Goal: Find specific page/section: Find specific page/section

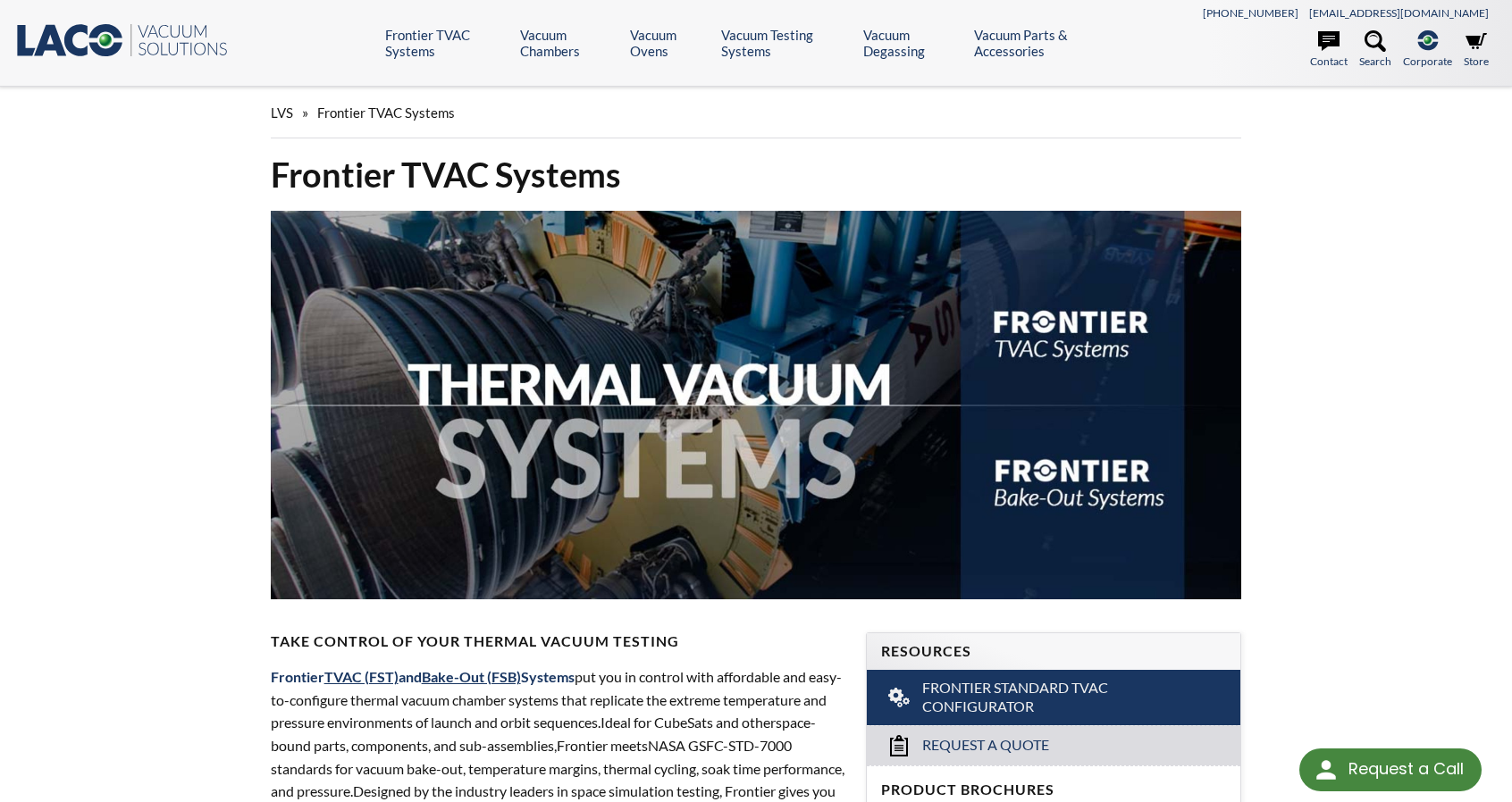
click at [75, 20] on header ".st0{fill:#193661;} .st1{fill:url(#SVGID_1_);} .st2{enable-background:new ;} .s…" at bounding box center [756, 43] width 1512 height 87
click at [165, 37] on icon ".st0{fill:#193661;} .st1{fill:url(#SVGID_1_);} .st2{enable-background:new ;} .s…" at bounding box center [122, 41] width 215 height 36
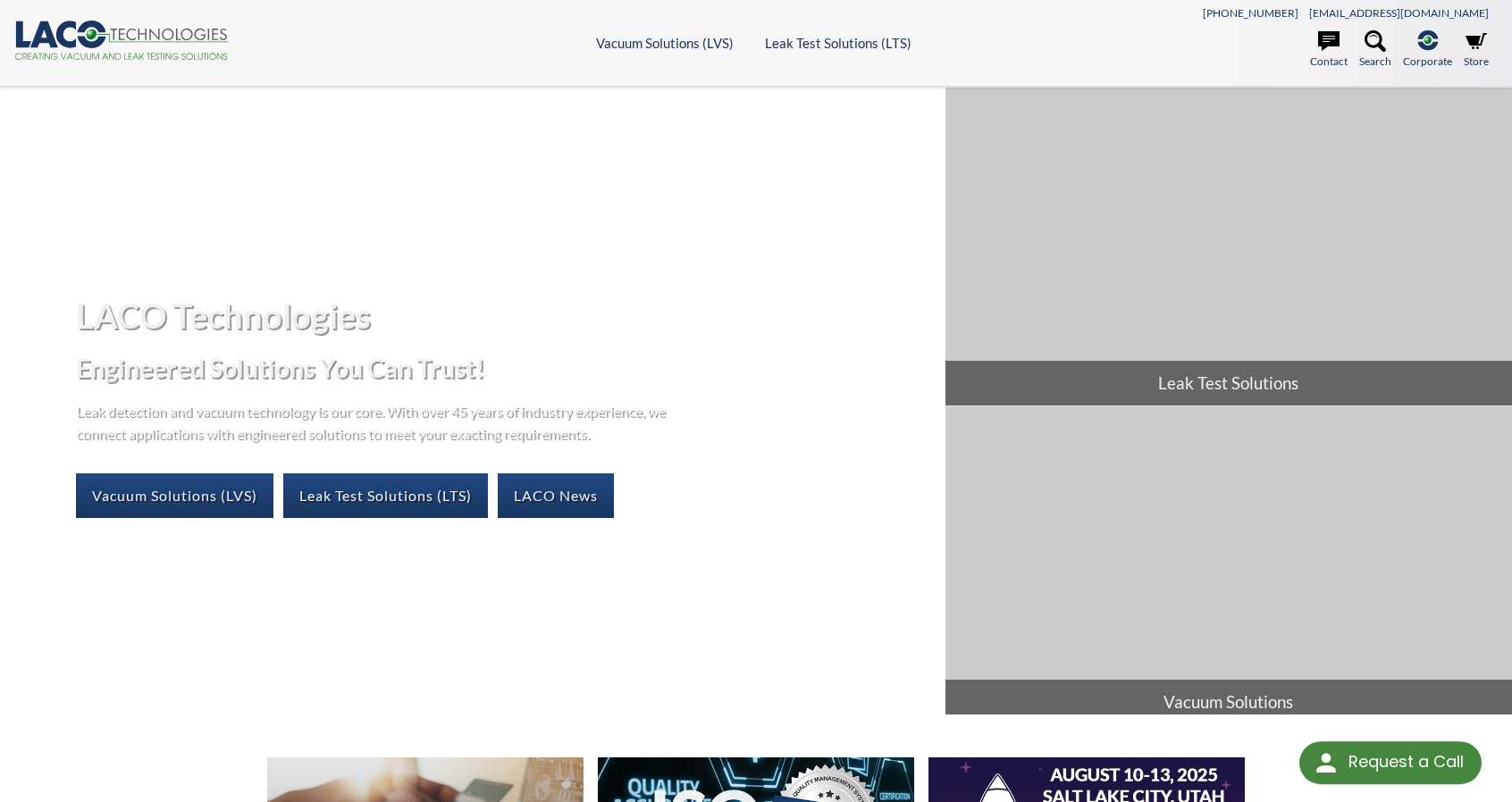
select select "Language Translate Widget"
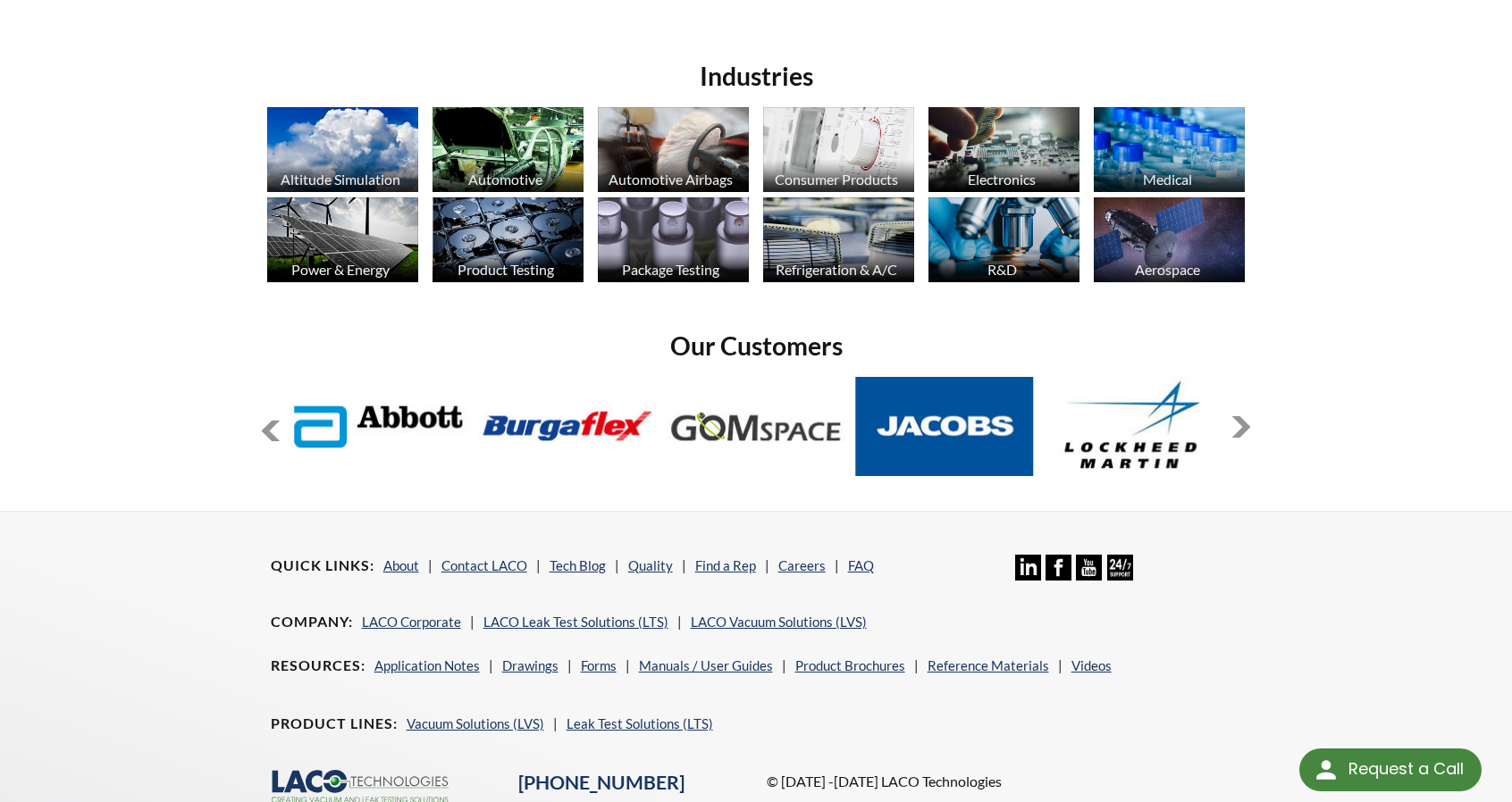
scroll to position [1400, 0]
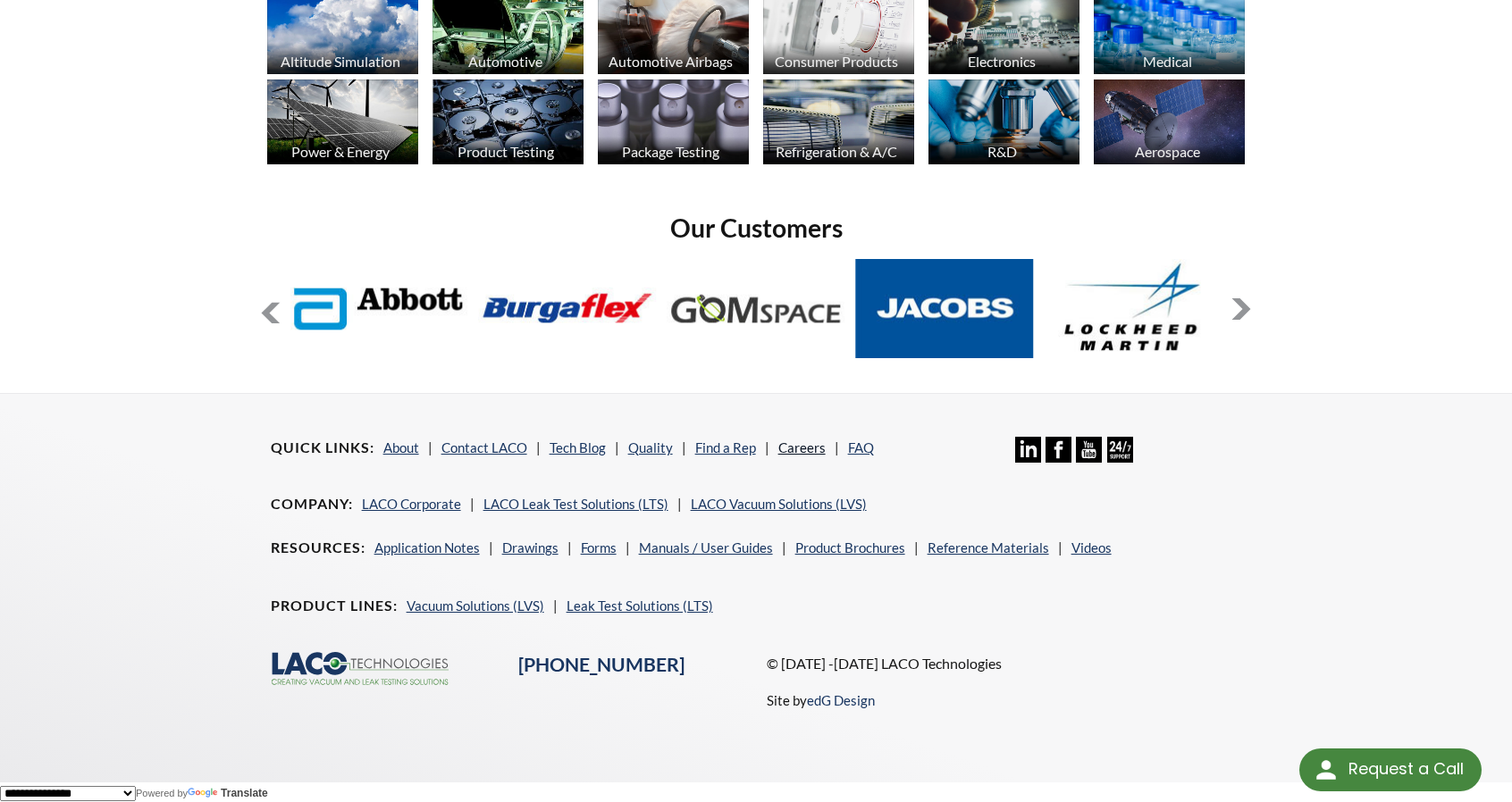
click at [801, 448] on link "Careers" at bounding box center [802, 447] width 47 height 16
